Goal: Transaction & Acquisition: Purchase product/service

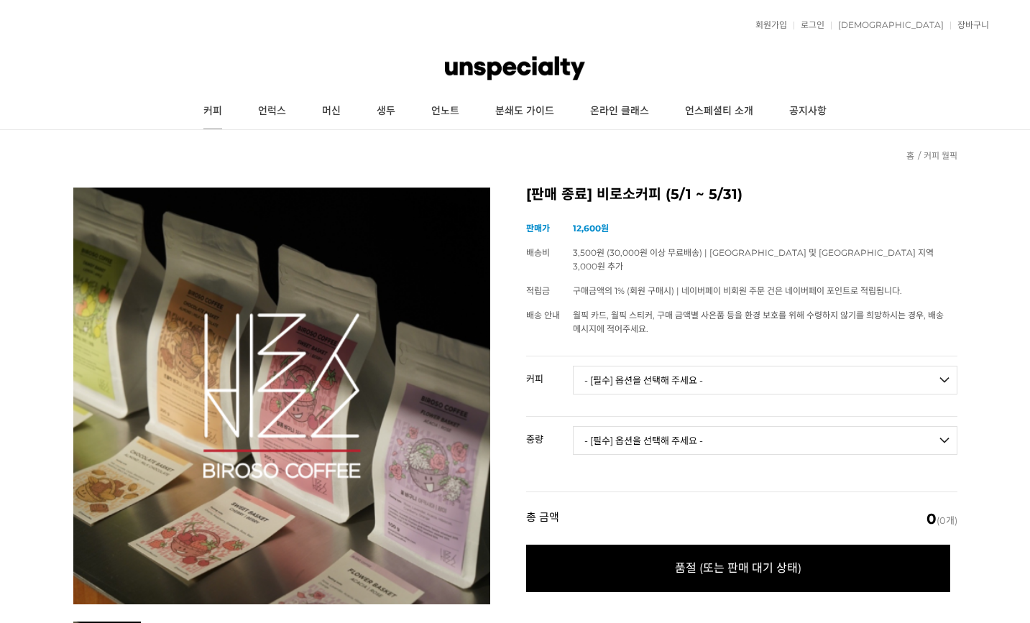
click at [232, 104] on link "커피" at bounding box center [213, 111] width 55 height 36
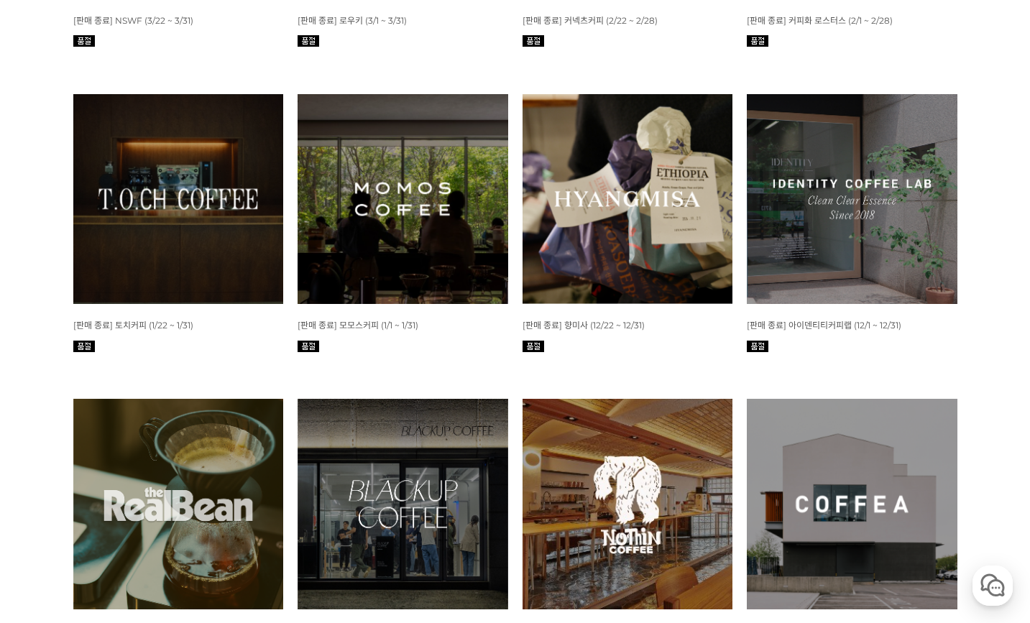
scroll to position [1562, 0]
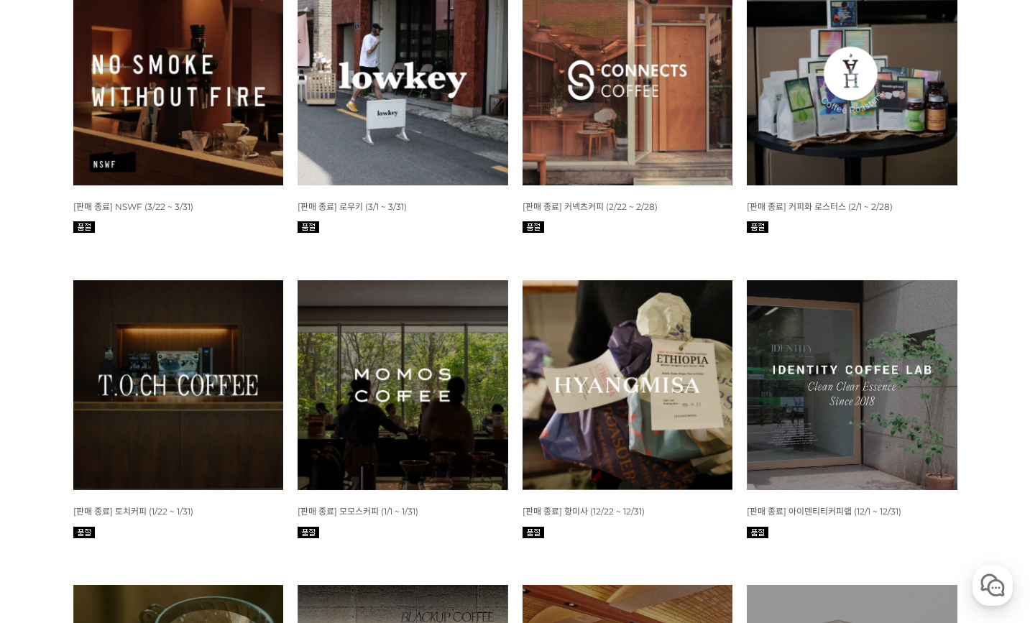
click at [214, 342] on img at bounding box center [178, 385] width 211 height 211
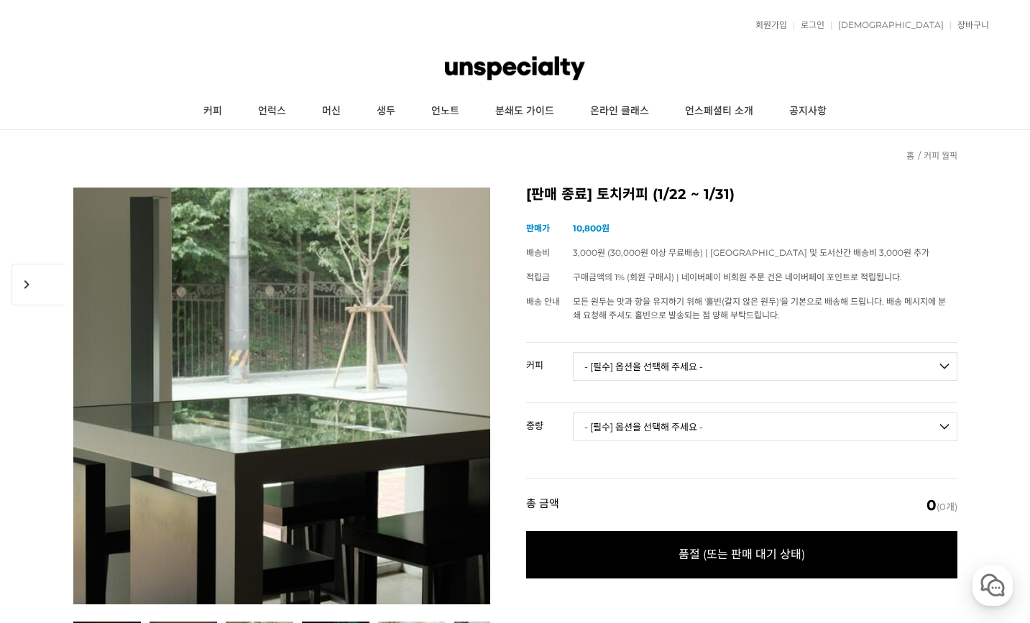
click at [508, 72] on img at bounding box center [515, 68] width 140 height 43
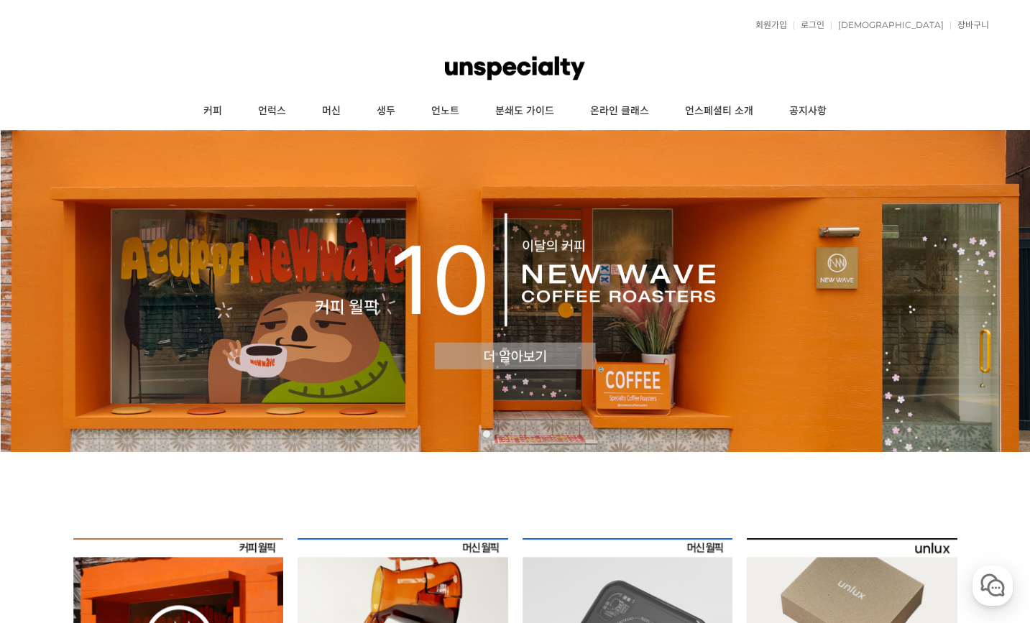
scroll to position [176, 0]
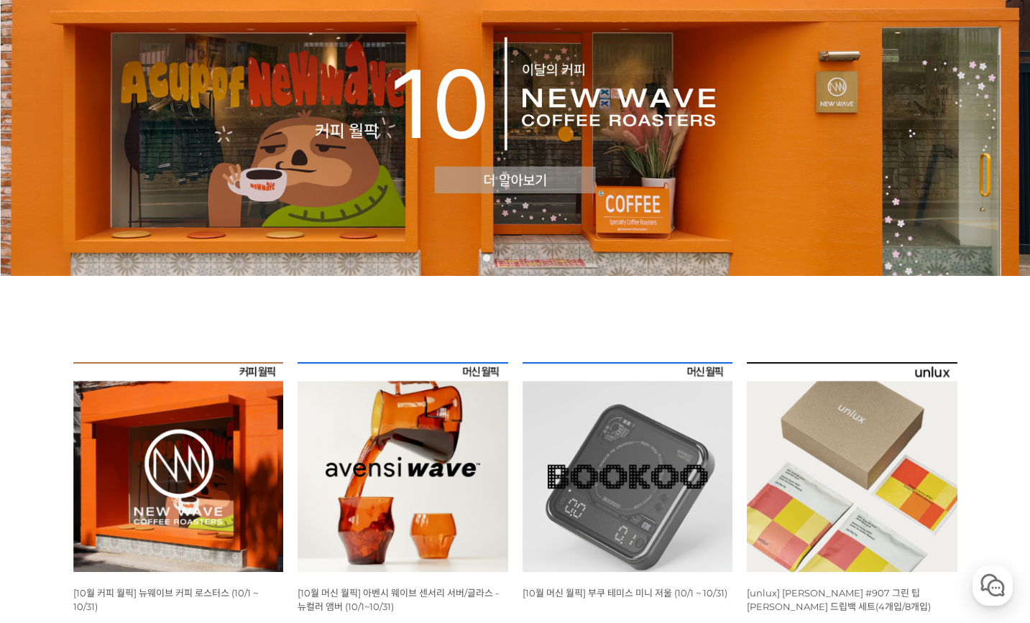
click at [169, 431] on img at bounding box center [178, 467] width 211 height 211
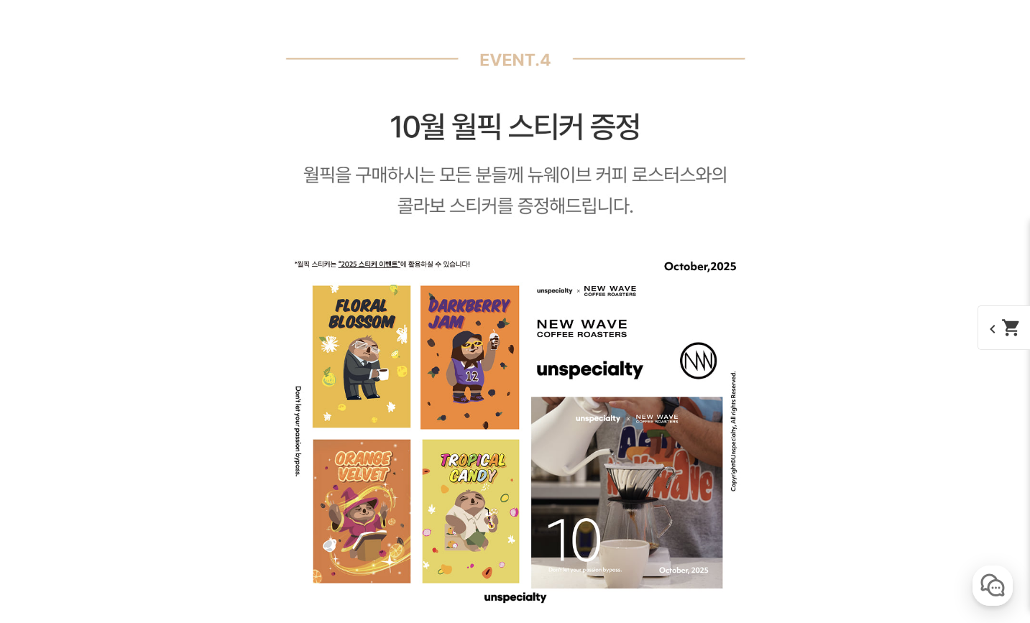
scroll to position [13172, 0]
